Goal: Task Accomplishment & Management: Complete application form

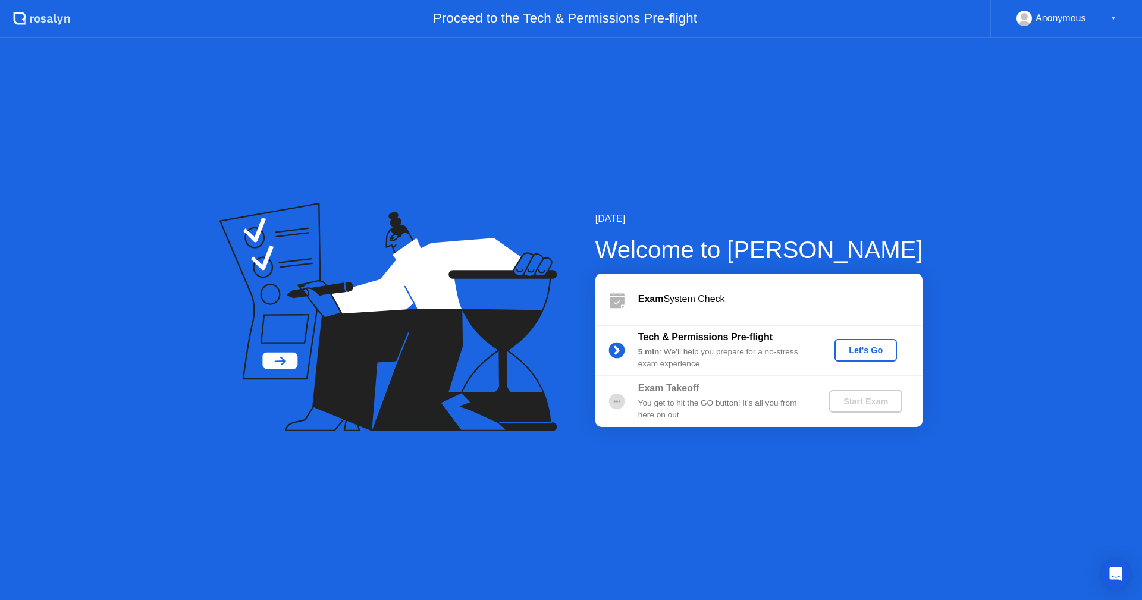
click at [883, 346] on div "Let's Go" at bounding box center [865, 351] width 53 height 10
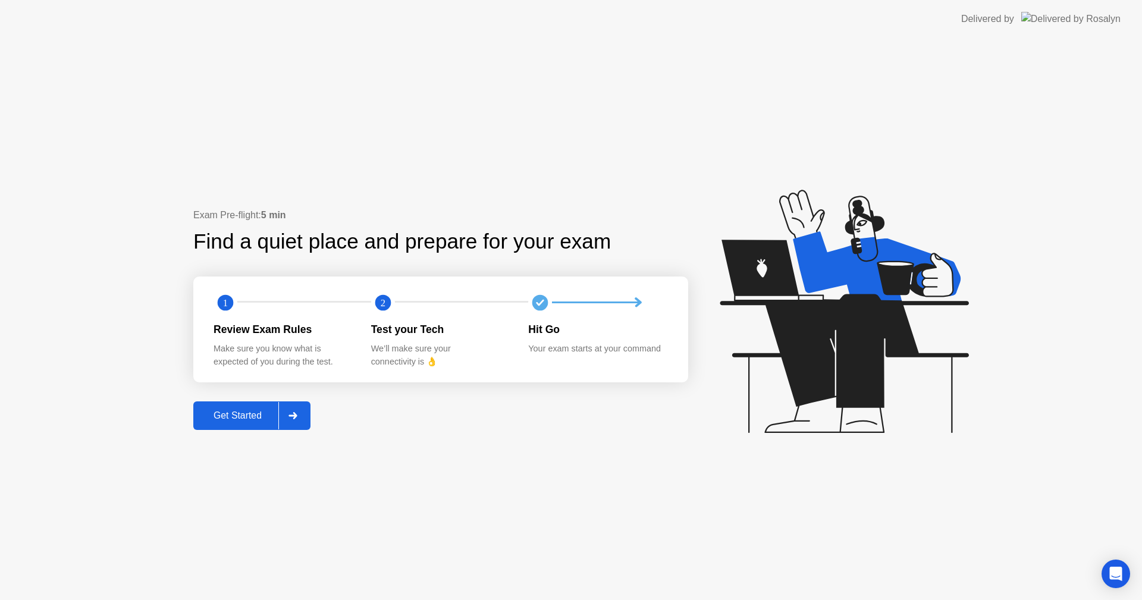
click at [307, 418] on div at bounding box center [292, 415] width 29 height 27
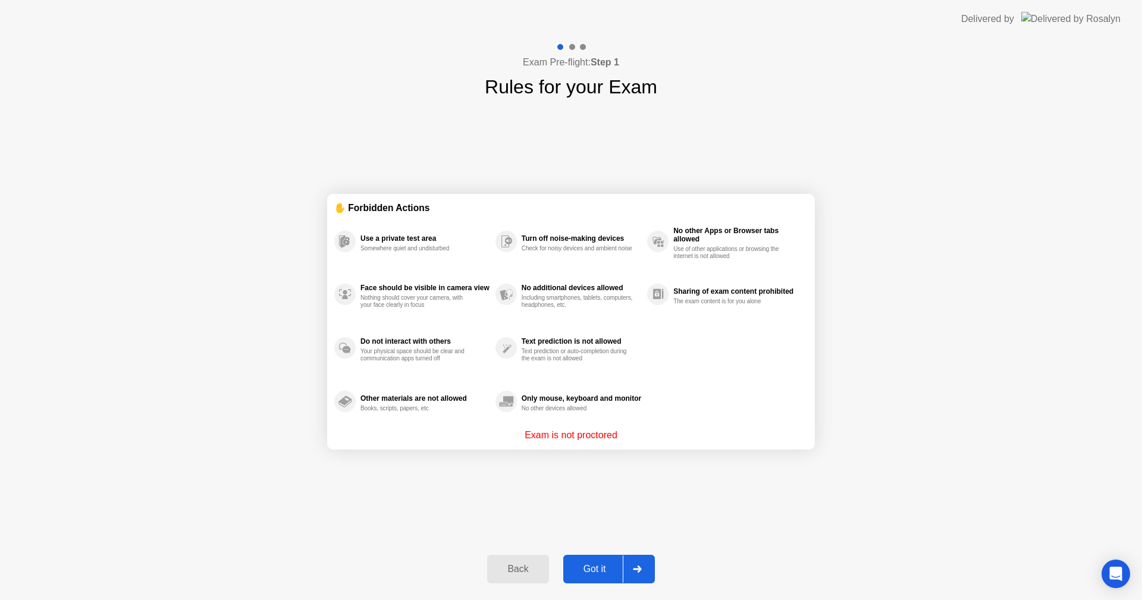
click at [649, 563] on div at bounding box center [637, 569] width 29 height 27
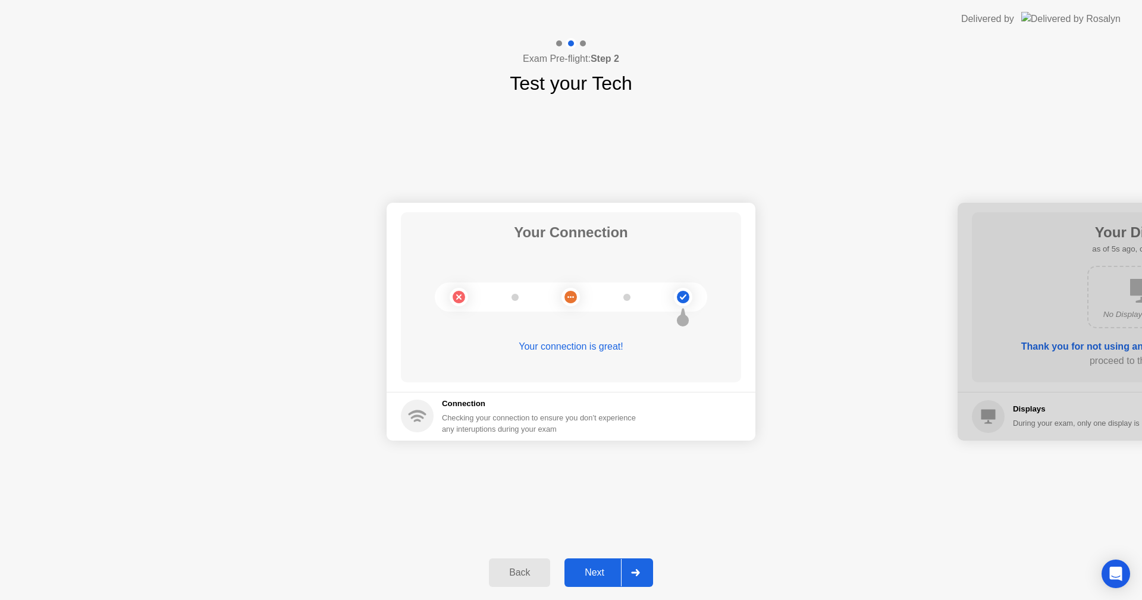
click at [647, 566] on div at bounding box center [635, 572] width 29 height 27
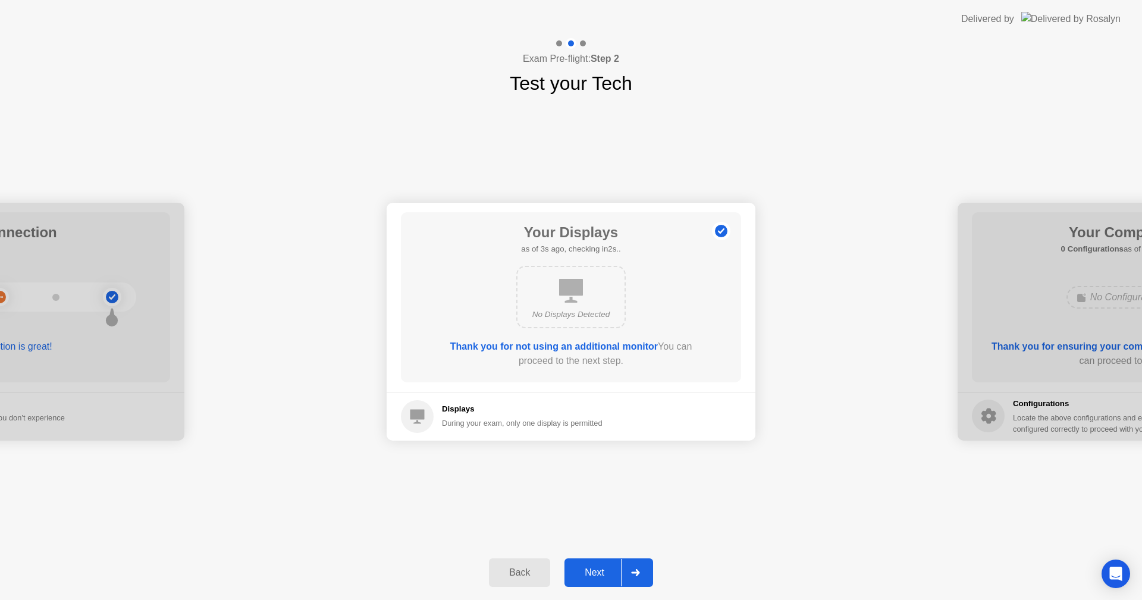
click at [647, 566] on div at bounding box center [635, 572] width 29 height 27
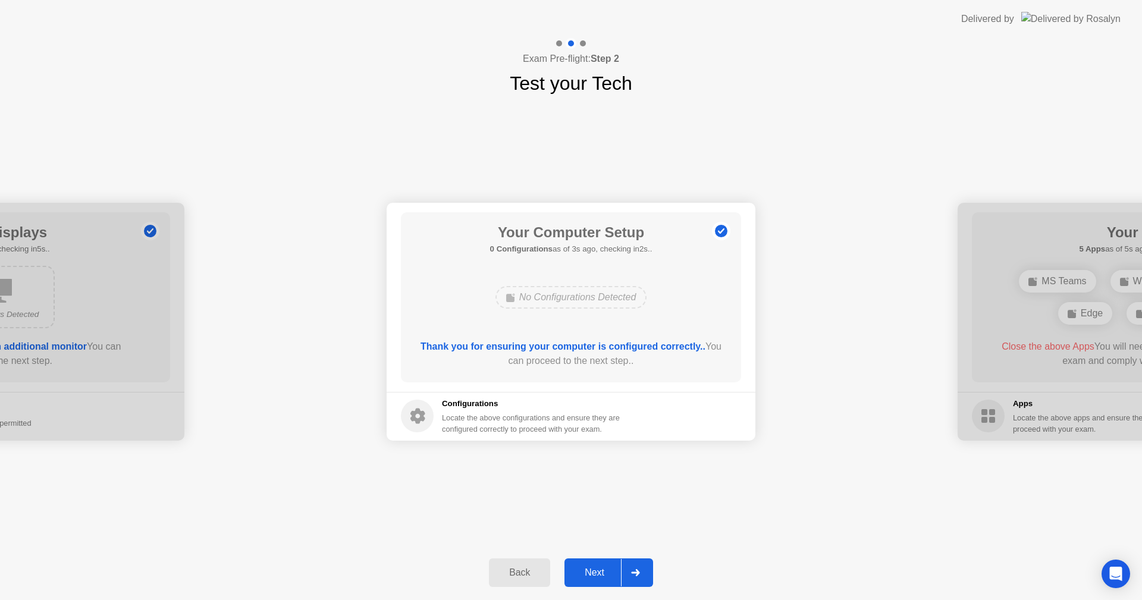
click at [647, 568] on div at bounding box center [635, 572] width 29 height 27
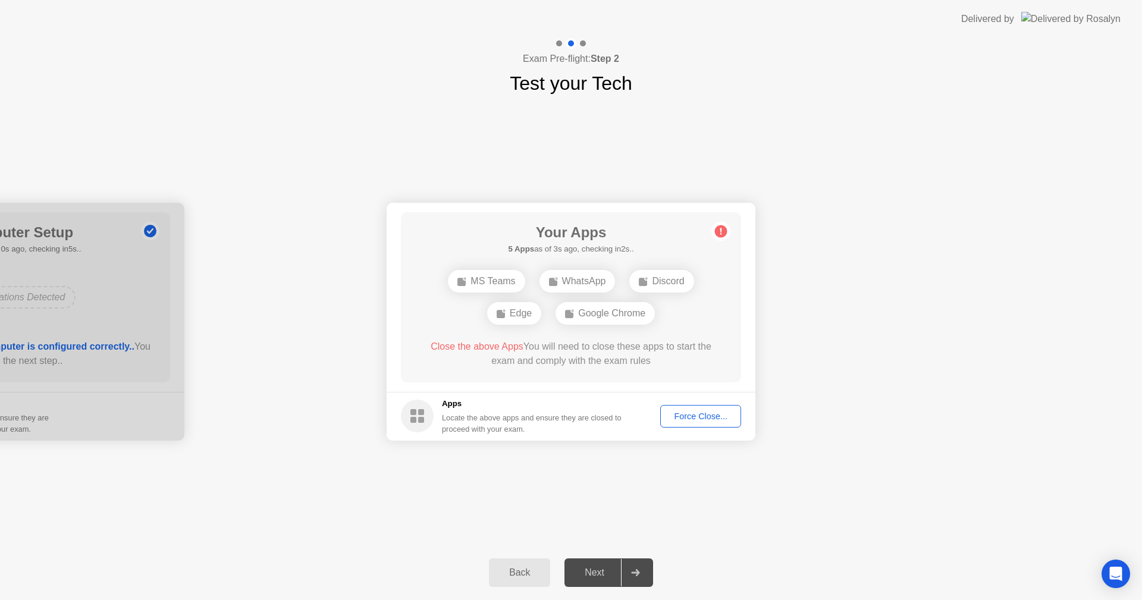
click at [706, 424] on button "Force Close..." at bounding box center [700, 416] width 81 height 23
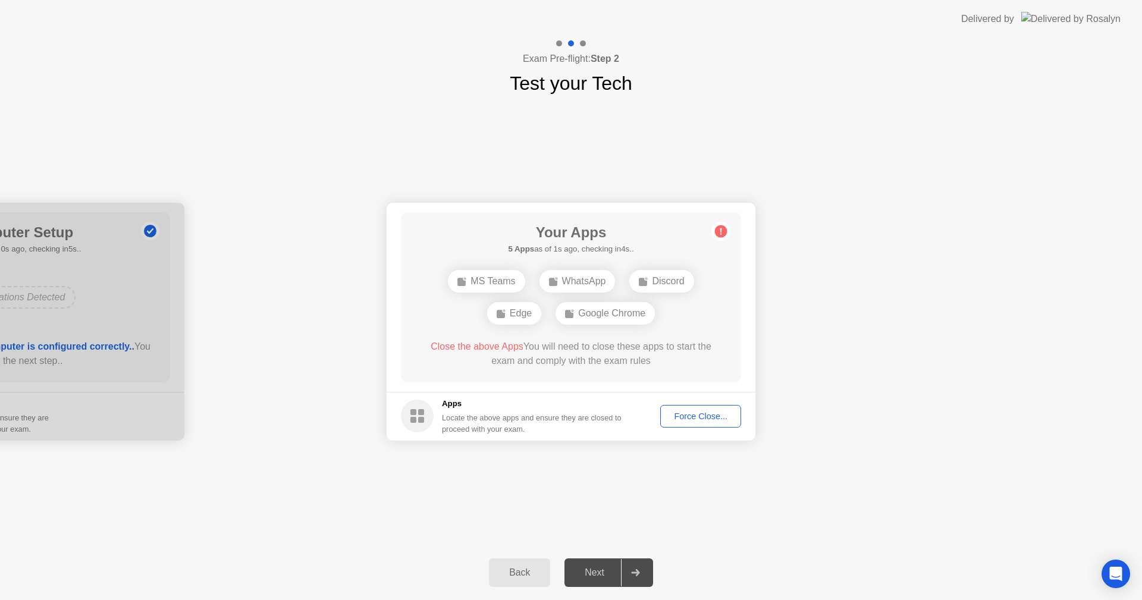
click at [709, 403] on footer "Apps Locate the above apps and ensure they are closed to proceed with your exam…" at bounding box center [571, 416] width 369 height 49
click at [705, 408] on button "Force Close..." at bounding box center [700, 416] width 81 height 23
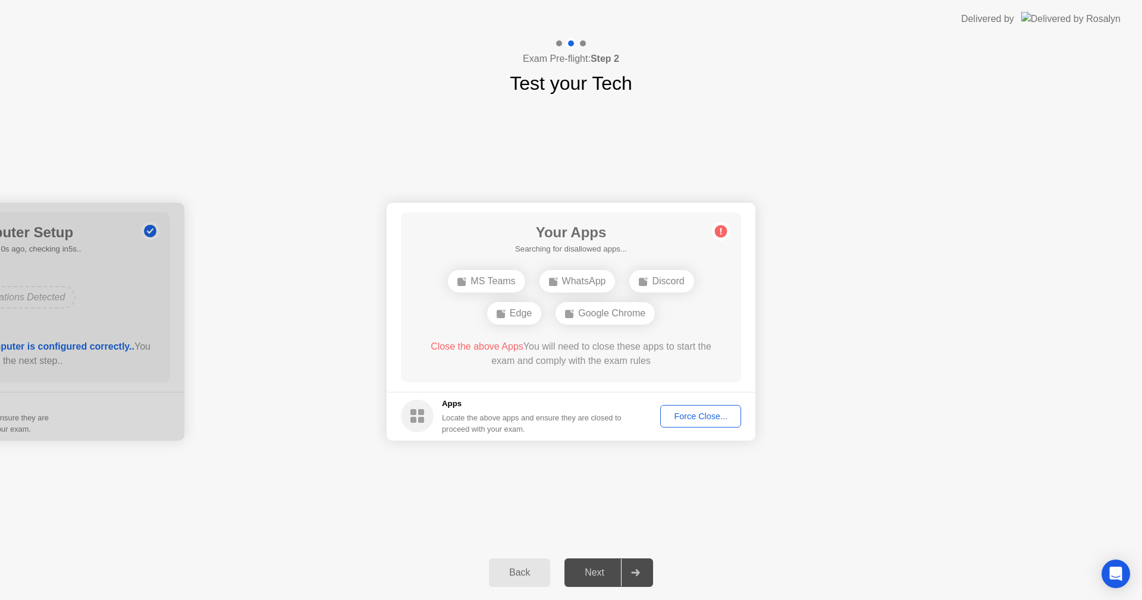
click at [632, 317] on div "Google Chrome" at bounding box center [605, 313] width 99 height 23
click at [721, 231] on icon at bounding box center [721, 231] width 2 height 7
click at [574, 299] on div "Edge" at bounding box center [571, 297] width 54 height 23
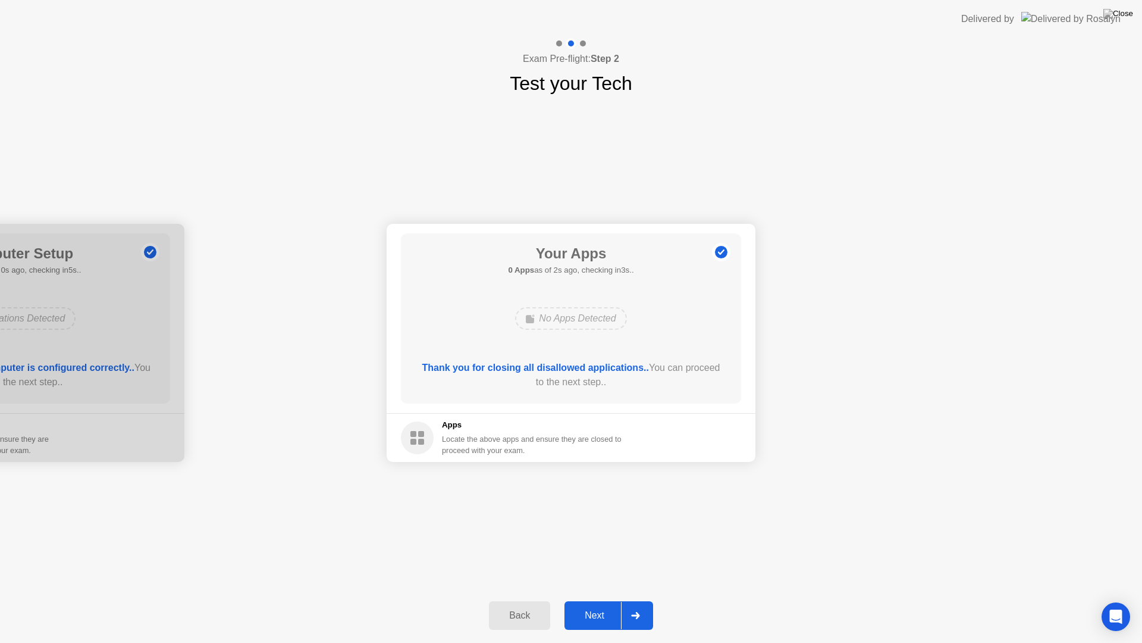
click at [640, 600] on icon at bounding box center [635, 615] width 9 height 7
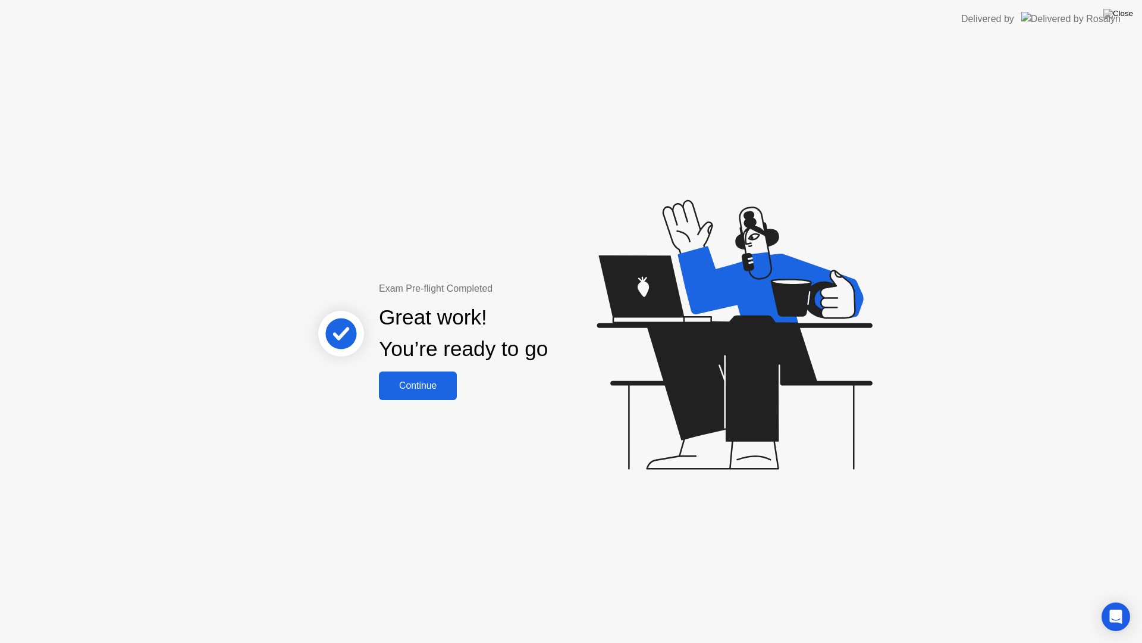
click at [431, 390] on div "Continue" at bounding box center [418, 385] width 71 height 11
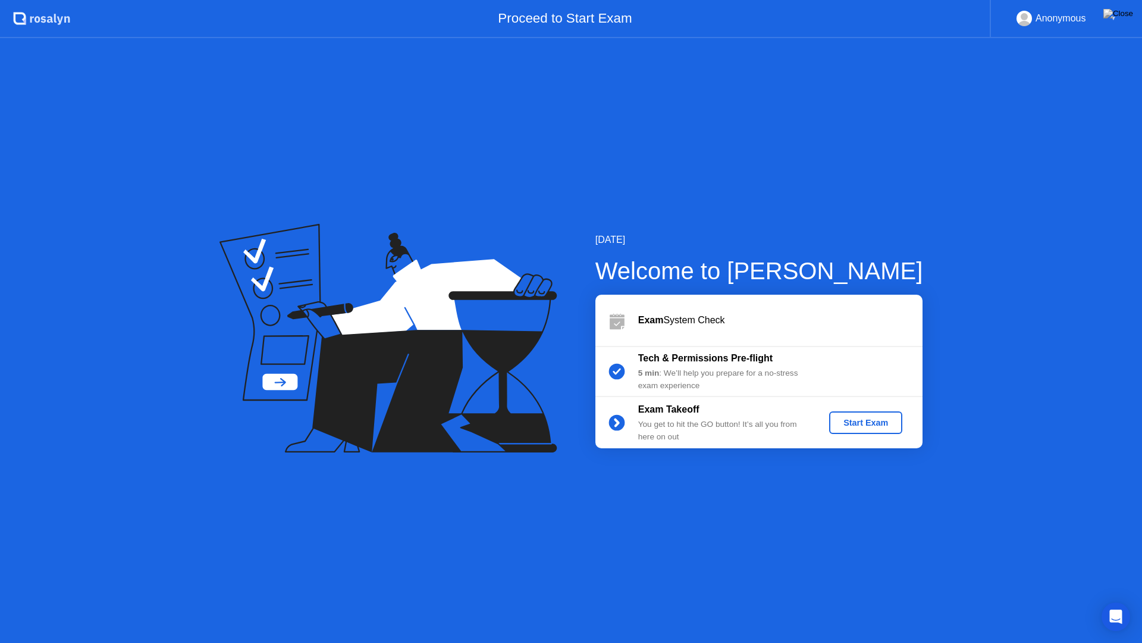
click at [1086, 16] on div "Anonymous" at bounding box center [1061, 18] width 51 height 15
click at [781, 373] on div "5 min : We’ll help you prepare for a no-stress exam experience" at bounding box center [723, 379] width 171 height 24
click at [876, 418] on div "Start Exam" at bounding box center [866, 423] width 64 height 10
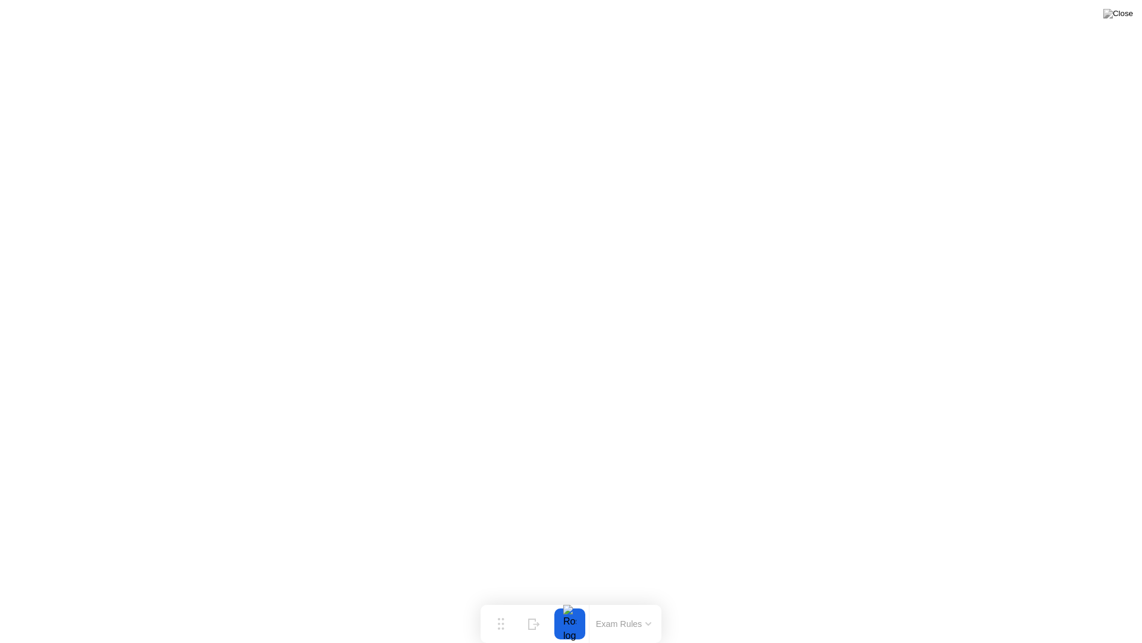
click at [638, 600] on button "Exam Rules" at bounding box center [624, 623] width 63 height 11
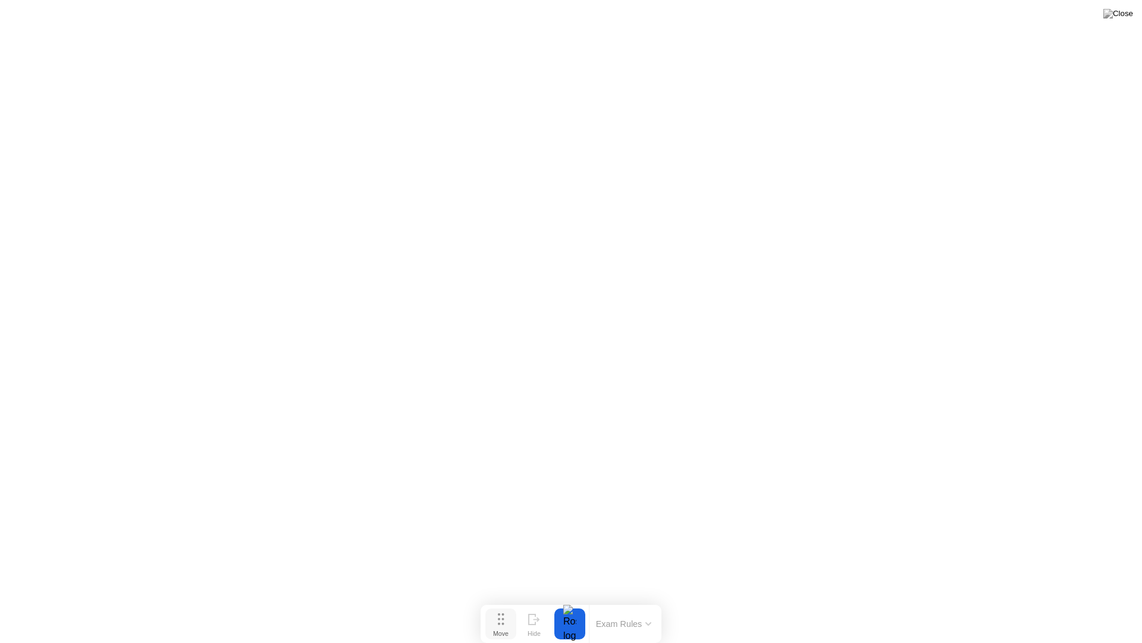
click at [505, 600] on button "Move" at bounding box center [500, 623] width 31 height 31
click at [1117, 17] on button at bounding box center [1119, 13] width 36 height 15
click at [1120, 21] on button at bounding box center [1119, 13] width 36 height 15
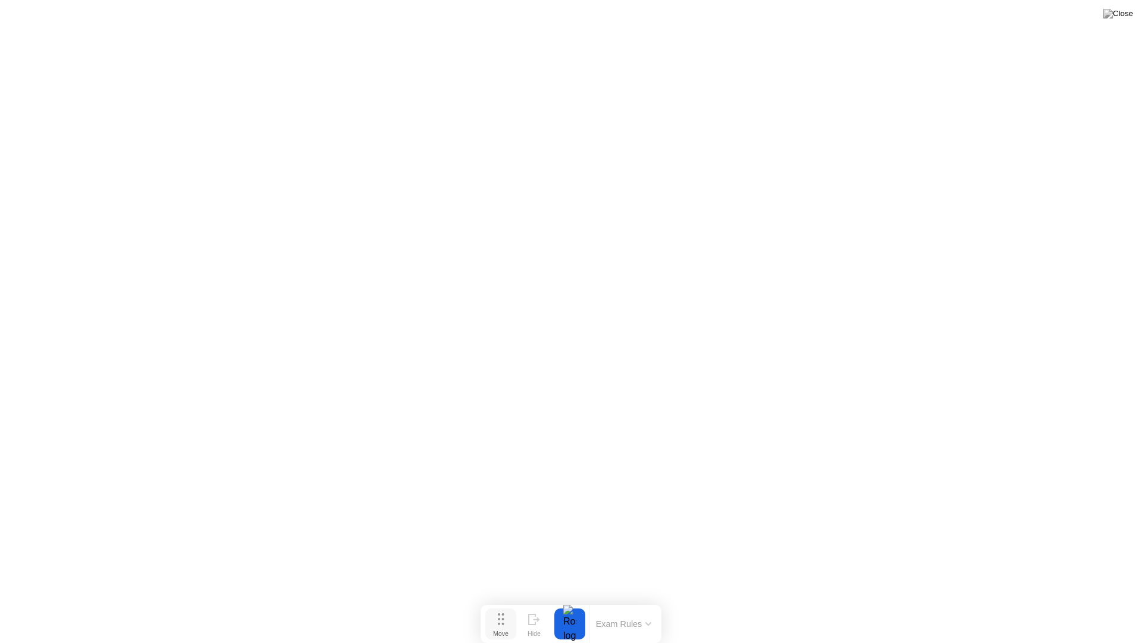
click at [505, 600] on div "Move" at bounding box center [500, 632] width 15 height 7
click at [1122, 18] on img at bounding box center [1119, 14] width 30 height 10
click at [1020, 600] on div "End Proctoring Session" at bounding box center [1044, 609] width 132 height 11
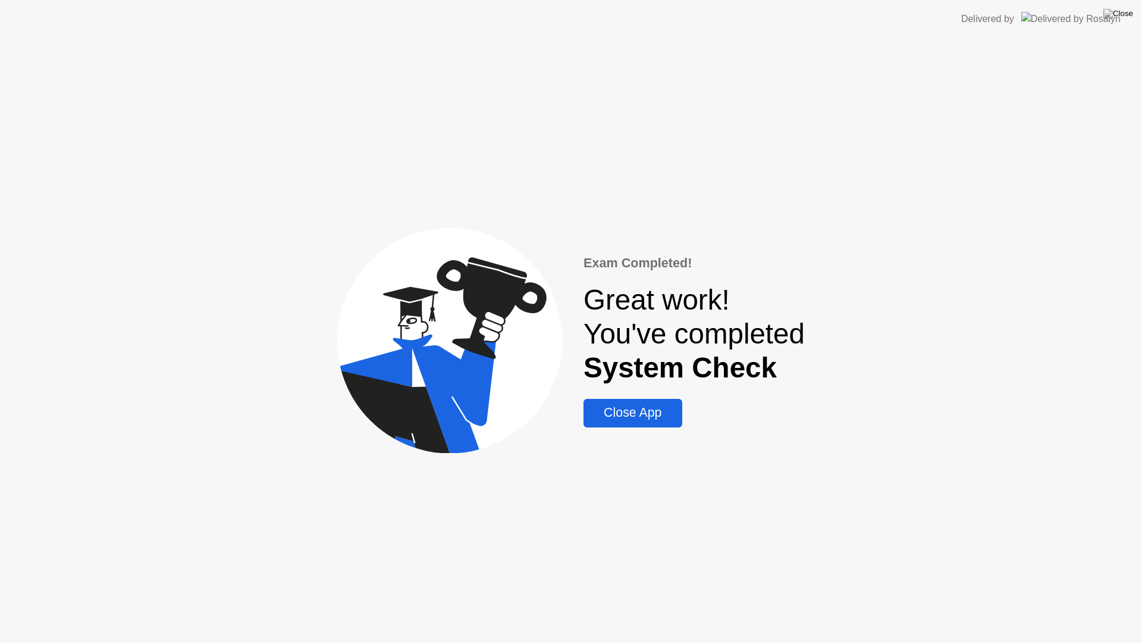
click at [649, 418] on div "Close App" at bounding box center [632, 412] width 91 height 15
